Goal: Find specific page/section: Find specific page/section

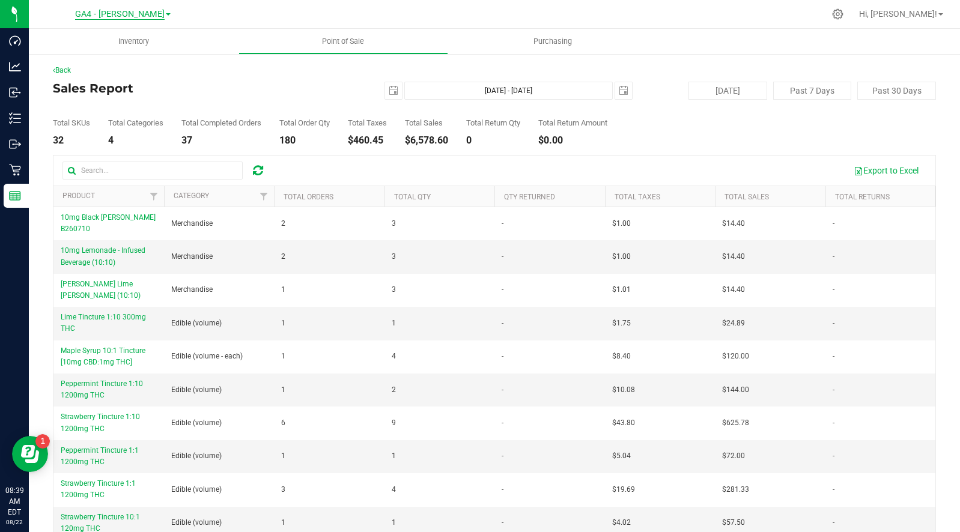
click at [126, 11] on span "GA4 - [PERSON_NAME]" at bounding box center [119, 14] width 89 height 11
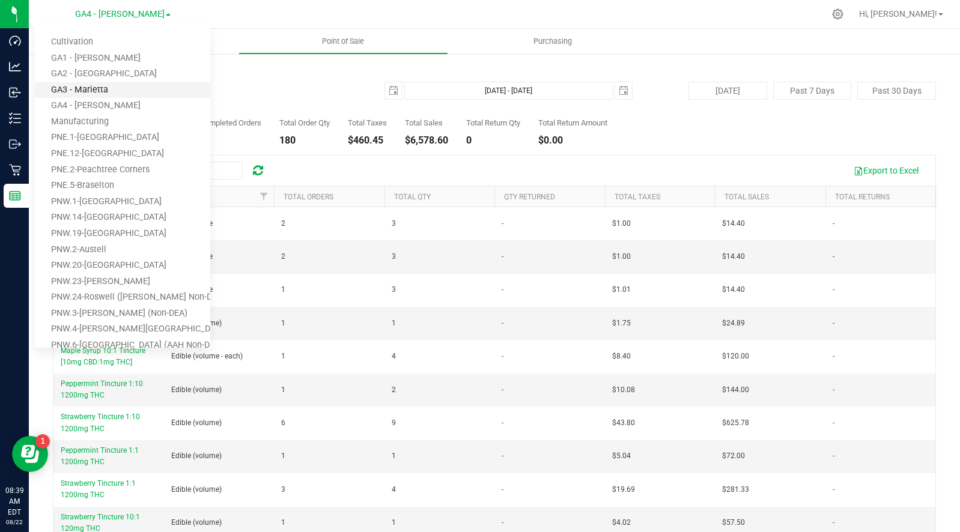
click at [95, 90] on link "GA3 - Marietta" at bounding box center [122, 90] width 175 height 16
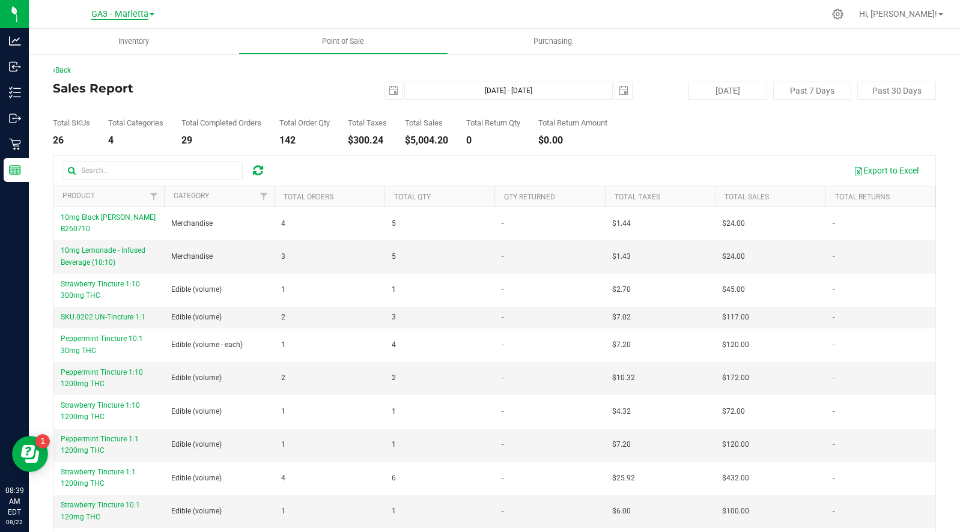
click at [119, 14] on span "GA3 - Marietta" at bounding box center [119, 14] width 57 height 11
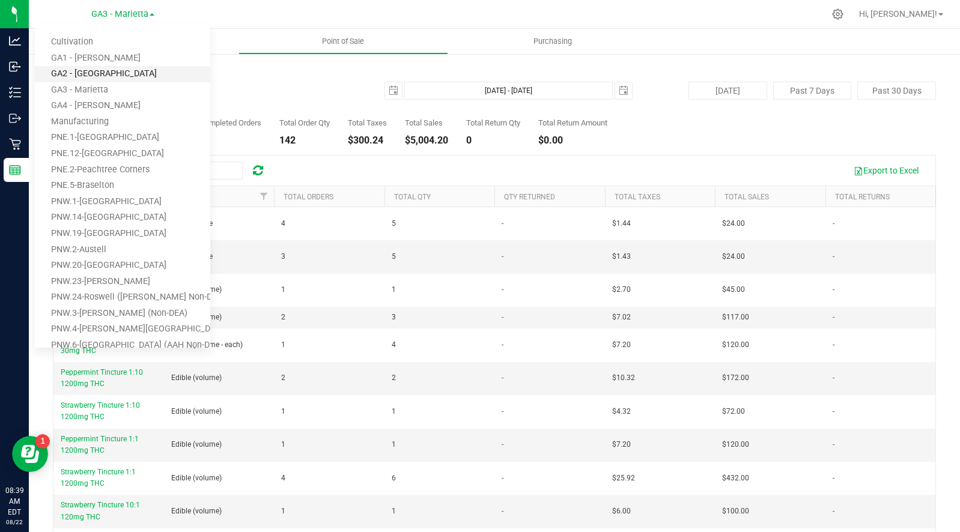
click at [95, 70] on link "GA2 - [GEOGRAPHIC_DATA]" at bounding box center [122, 74] width 175 height 16
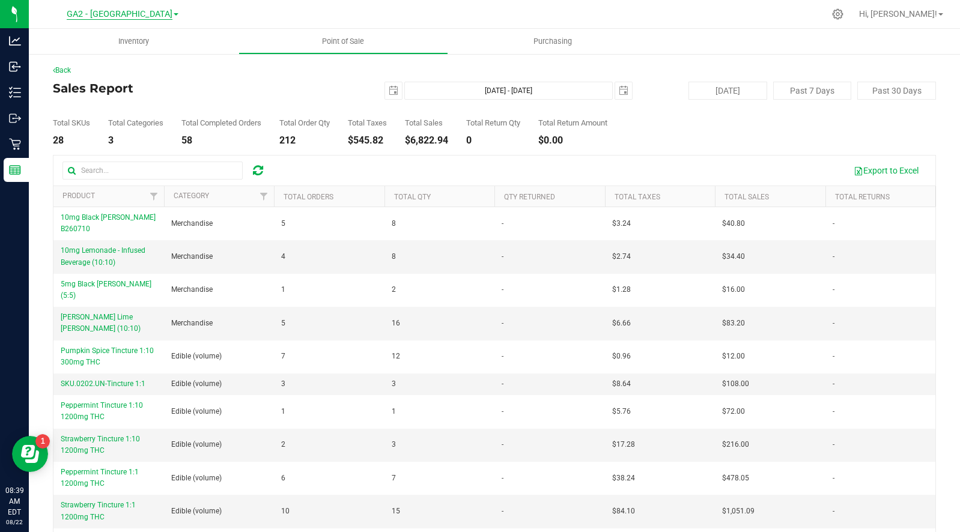
click at [136, 13] on span "GA2 - [GEOGRAPHIC_DATA]" at bounding box center [120, 14] width 106 height 11
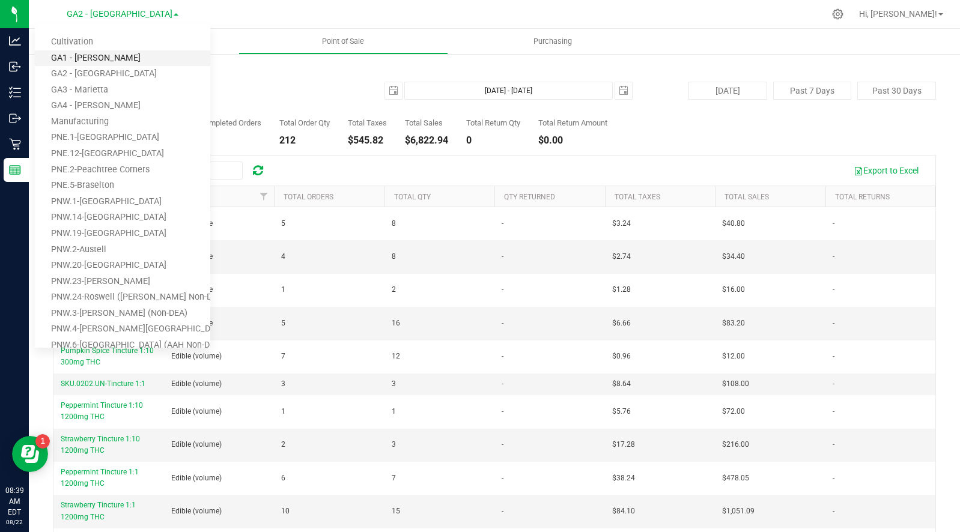
click at [96, 59] on link "GA1 - [PERSON_NAME]" at bounding box center [122, 58] width 175 height 16
